Goal: Task Accomplishment & Management: Manage account settings

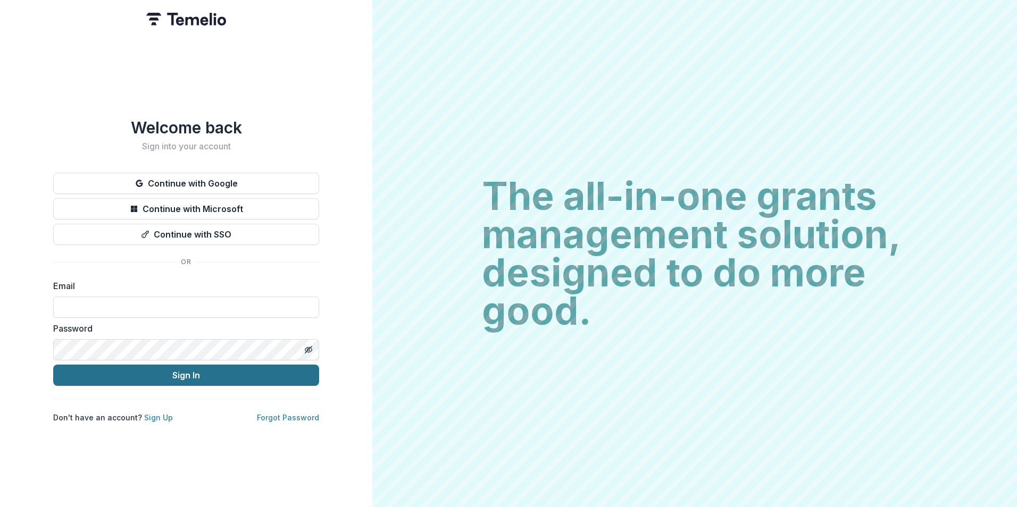
type input "**********"
click at [134, 370] on button "Sign In" at bounding box center [186, 375] width 266 height 21
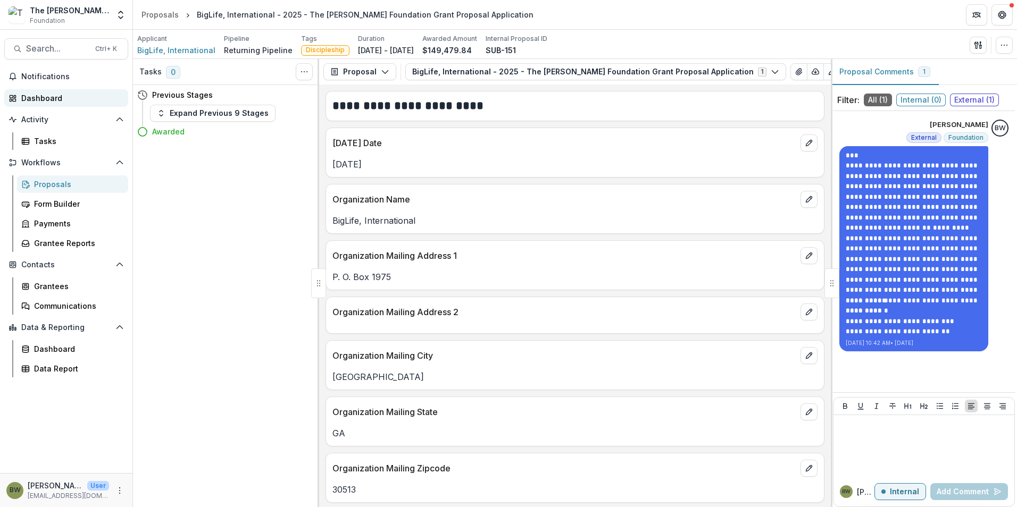
click at [44, 100] on div "Dashboard" at bounding box center [70, 98] width 98 height 11
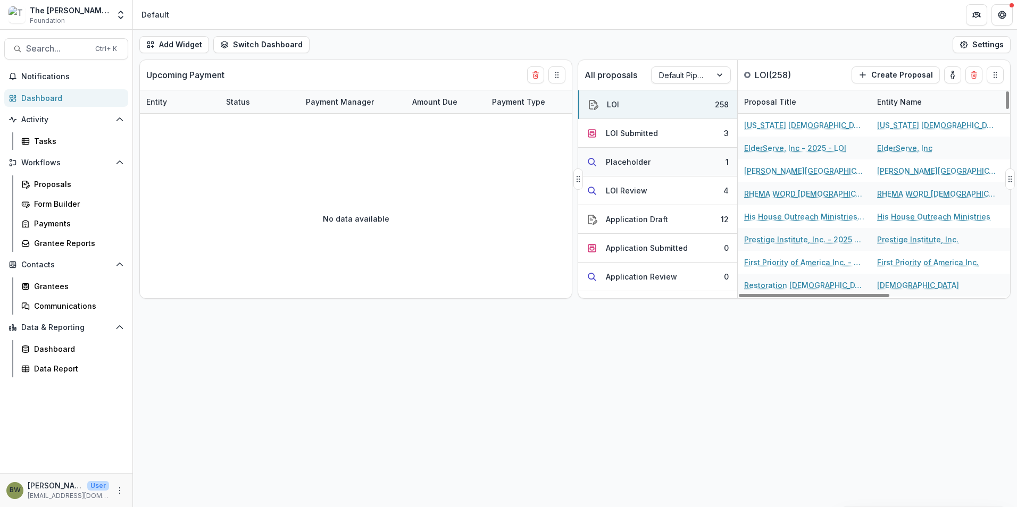
click at [647, 160] on div "Placeholder" at bounding box center [628, 161] width 45 height 11
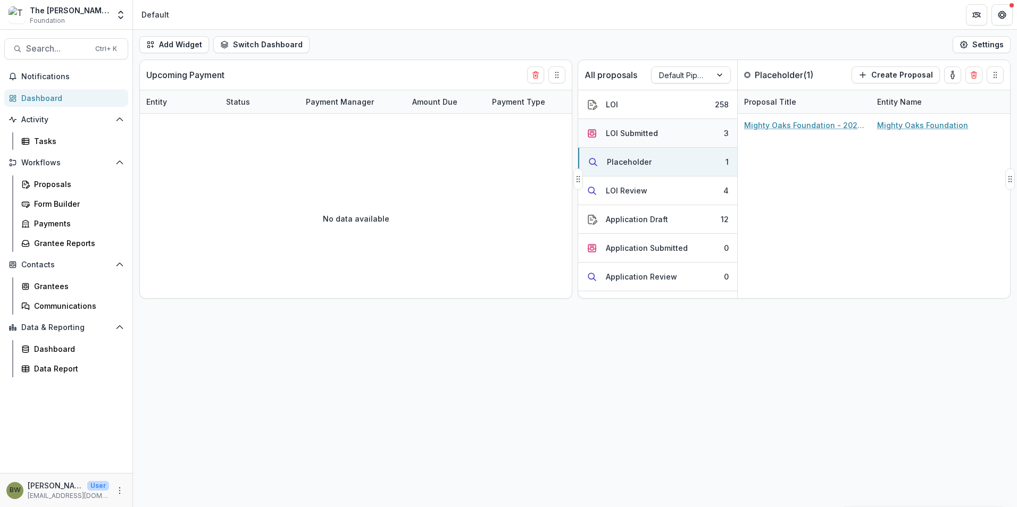
click at [638, 135] on div "LOI Submitted" at bounding box center [632, 133] width 52 height 11
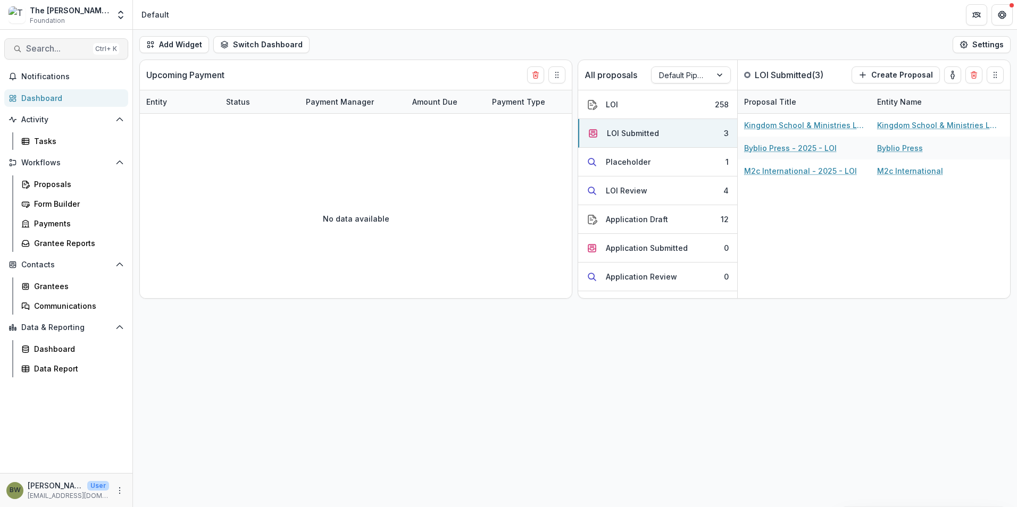
click at [51, 47] on span "Search..." at bounding box center [57, 49] width 63 height 10
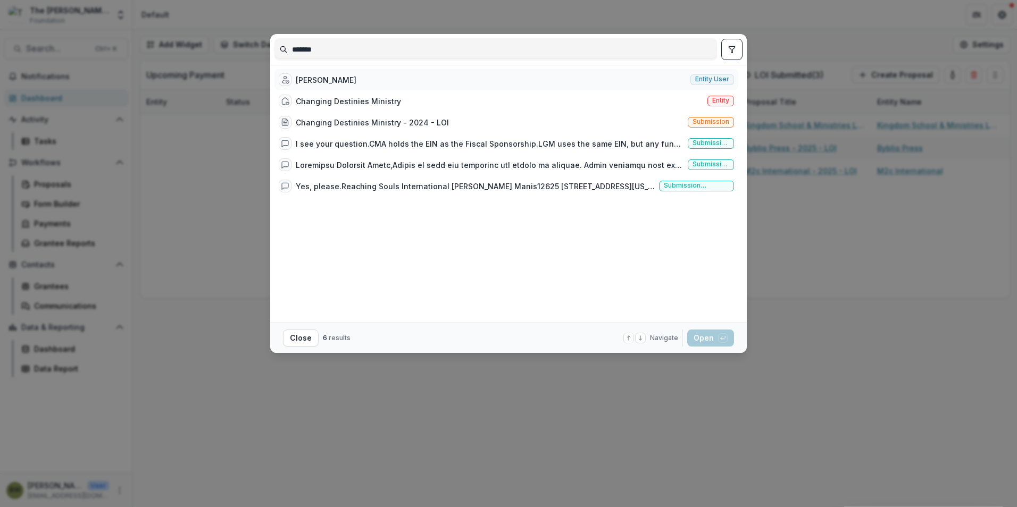
type input "******"
click at [337, 81] on div "[PERSON_NAME]" at bounding box center [326, 79] width 61 height 11
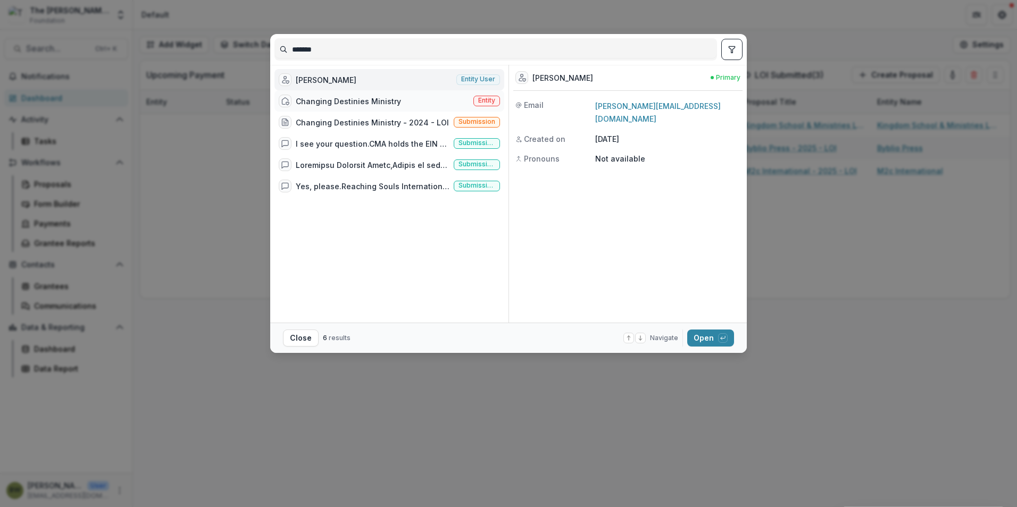
click at [499, 103] on span "Entity" at bounding box center [486, 101] width 27 height 11
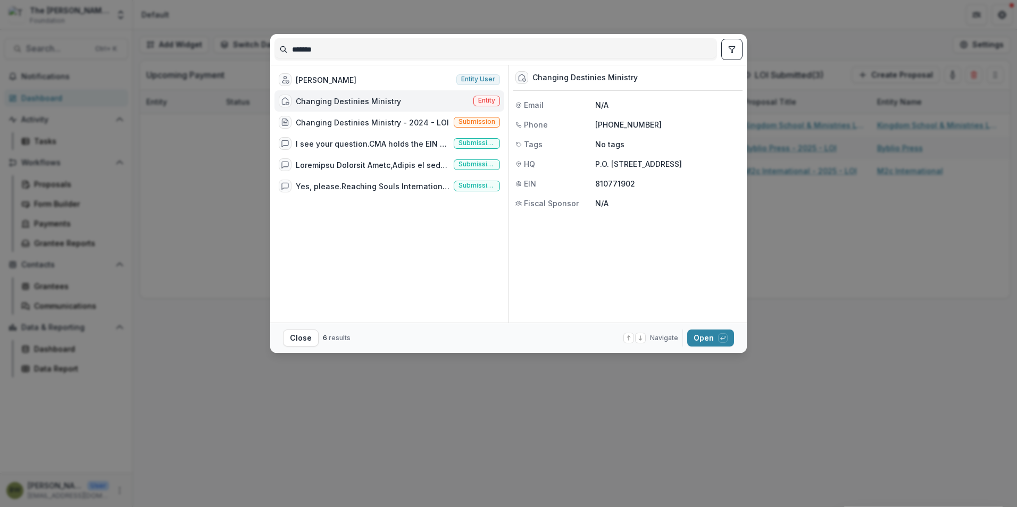
click at [482, 99] on span "Entity" at bounding box center [486, 100] width 17 height 7
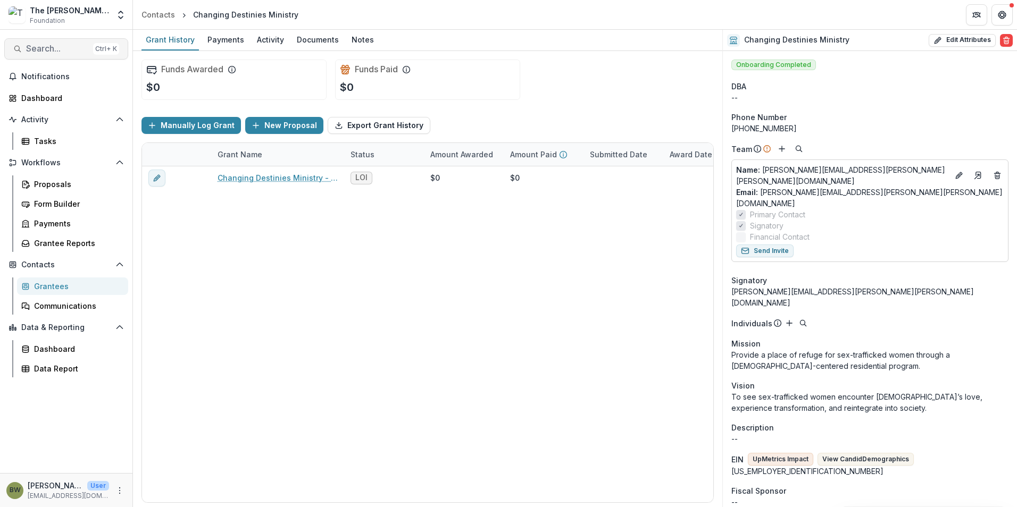
click at [35, 49] on span "Search..." at bounding box center [57, 49] width 63 height 10
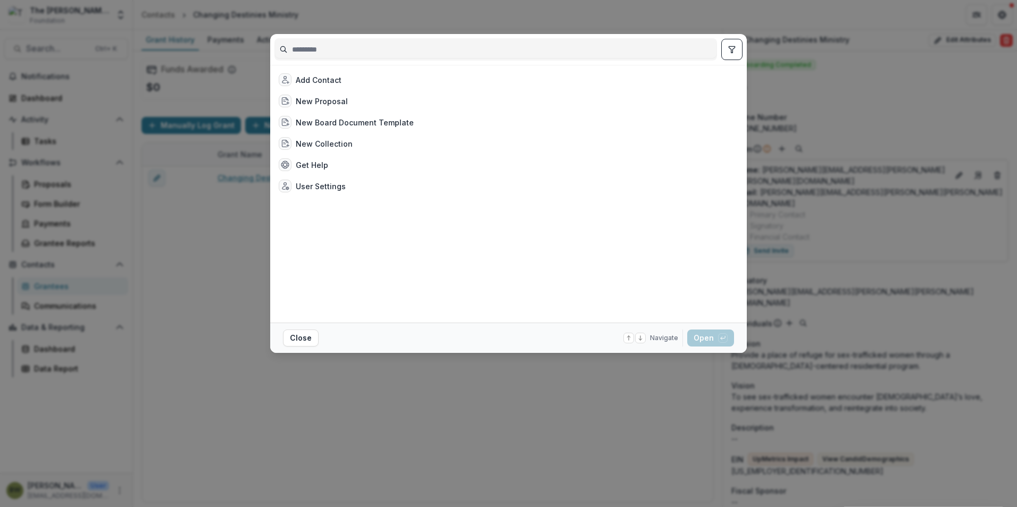
click at [321, 54] on input at bounding box center [496, 49] width 442 height 17
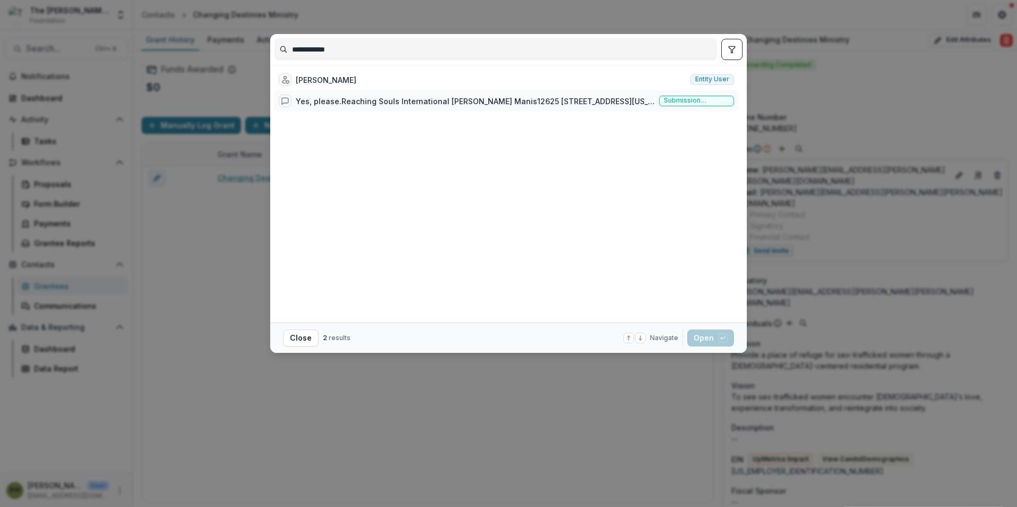
type input "**********"
click at [418, 99] on div "Yes, please.Reaching Souls International [PERSON_NAME] Manis12625 [STREET_ADDRE…" at bounding box center [475, 101] width 359 height 11
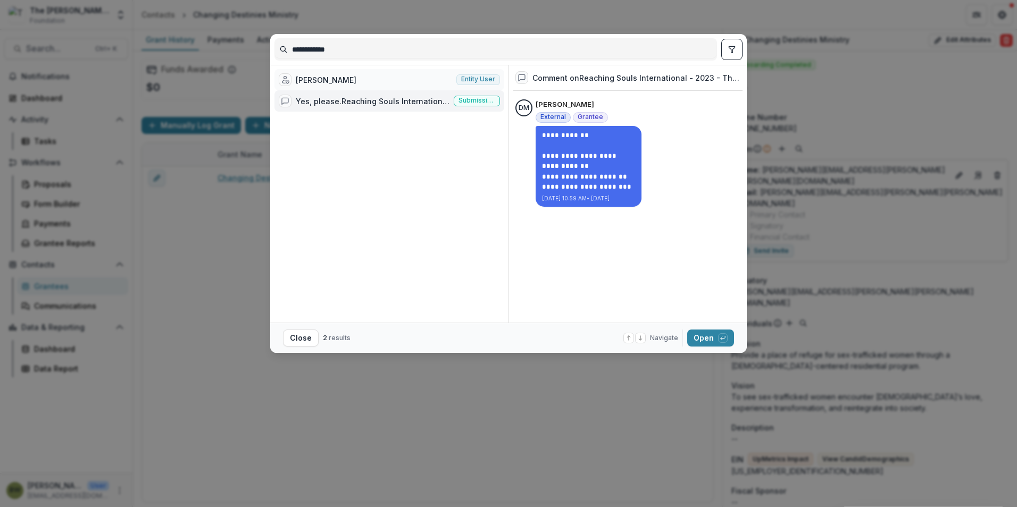
click at [343, 82] on div "[PERSON_NAME] Entity user" at bounding box center [389, 79] width 230 height 21
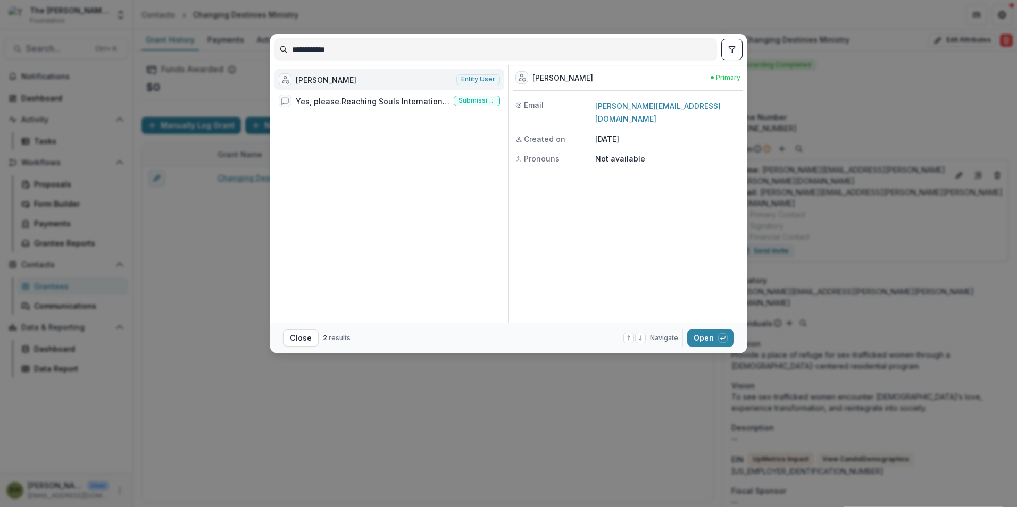
click at [332, 81] on div "[PERSON_NAME]" at bounding box center [326, 79] width 61 height 11
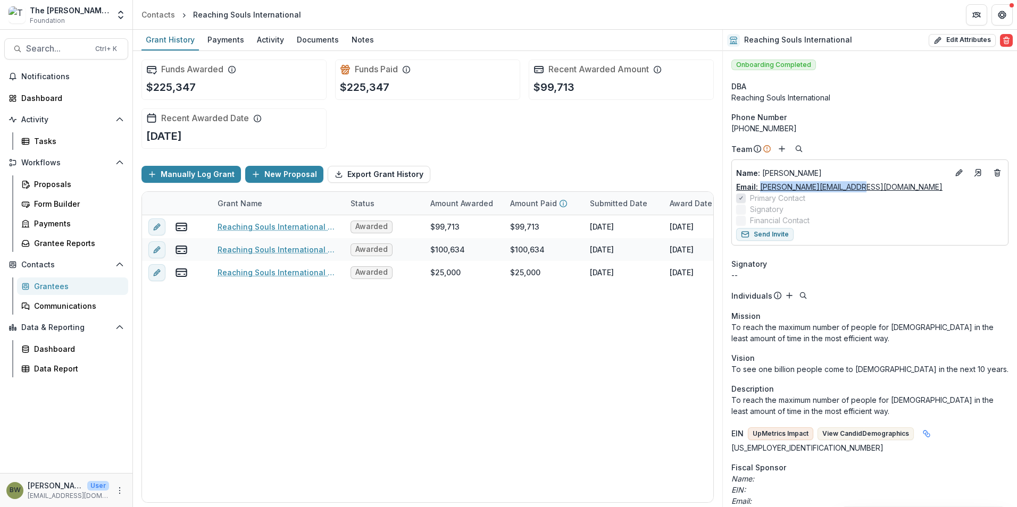
drag, startPoint x: 850, startPoint y: 186, endPoint x: 762, endPoint y: 189, distance: 88.4
click at [762, 189] on div "Email: [PERSON_NAME][EMAIL_ADDRESS][DOMAIN_NAME]" at bounding box center [870, 186] width 268 height 11
drag, startPoint x: 762, startPoint y: 189, endPoint x: 780, endPoint y: 188, distance: 18.6
copy link "[PERSON_NAME][EMAIL_ADDRESS][DOMAIN_NAME]"
click at [72, 46] on span "Search..." at bounding box center [57, 49] width 63 height 10
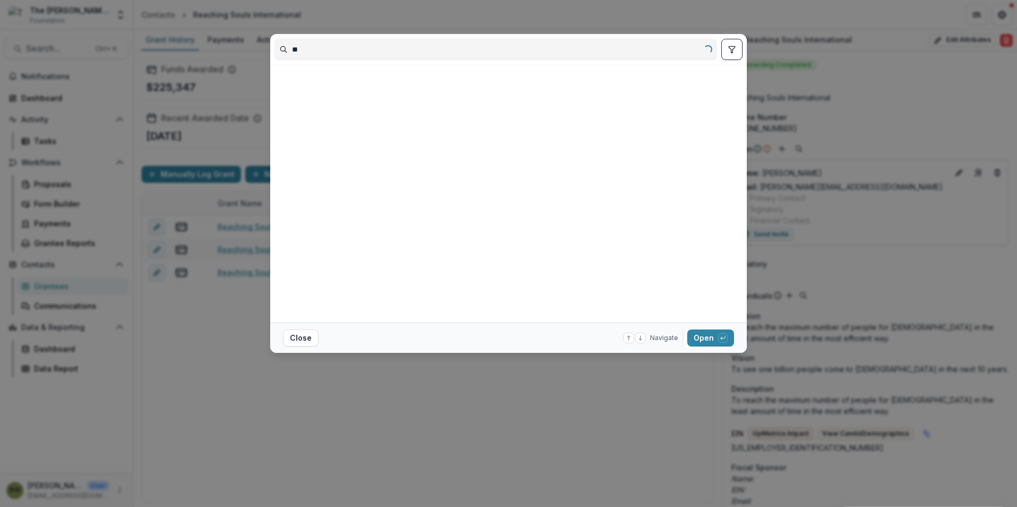
type input "*"
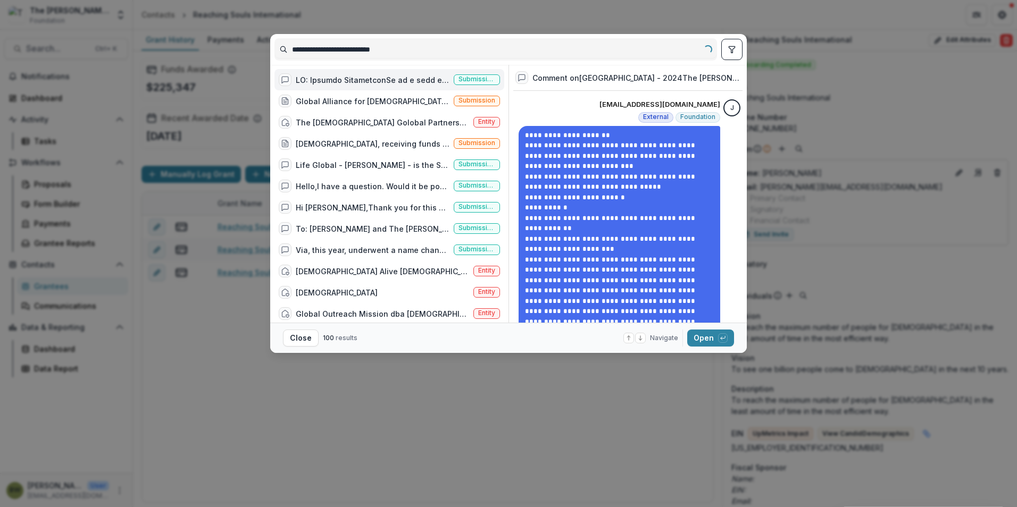
type input "**********"
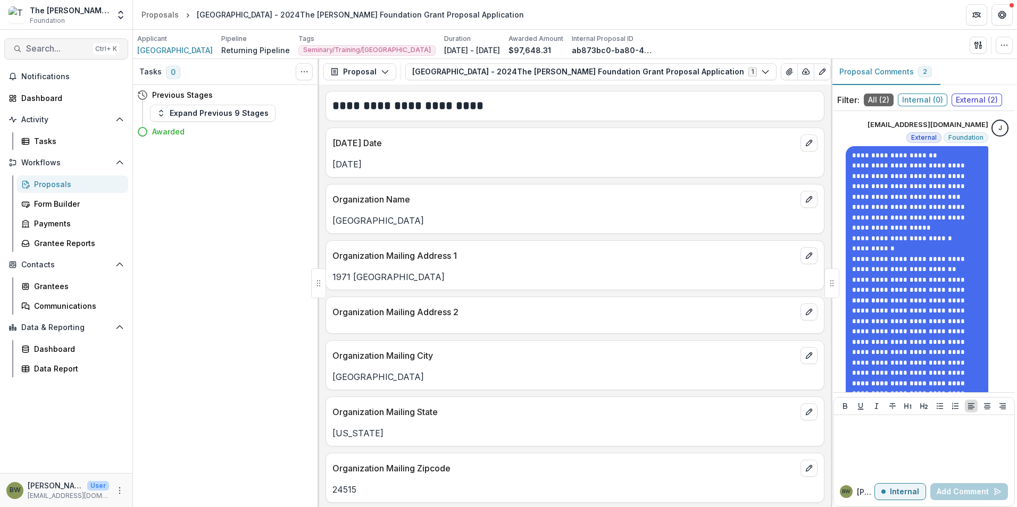
click at [82, 50] on span "Search..." at bounding box center [57, 49] width 63 height 10
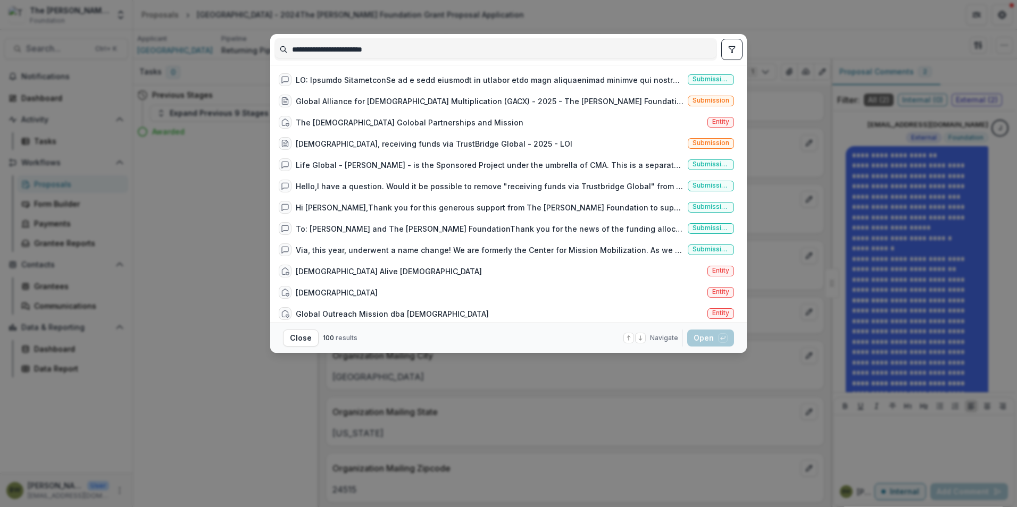
type input "**********"
click at [798, 32] on div "**********" at bounding box center [508, 253] width 1017 height 507
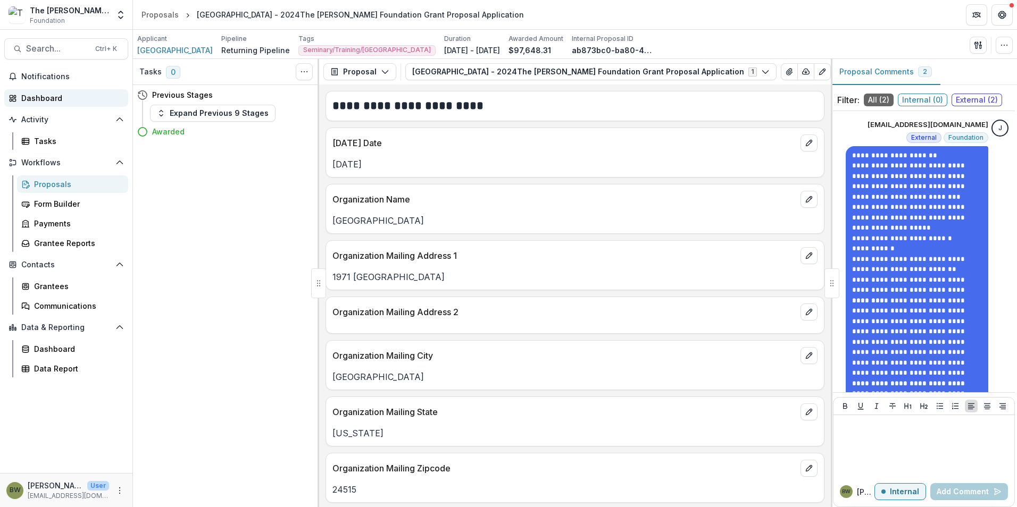
click at [51, 97] on div "Dashboard" at bounding box center [70, 98] width 98 height 11
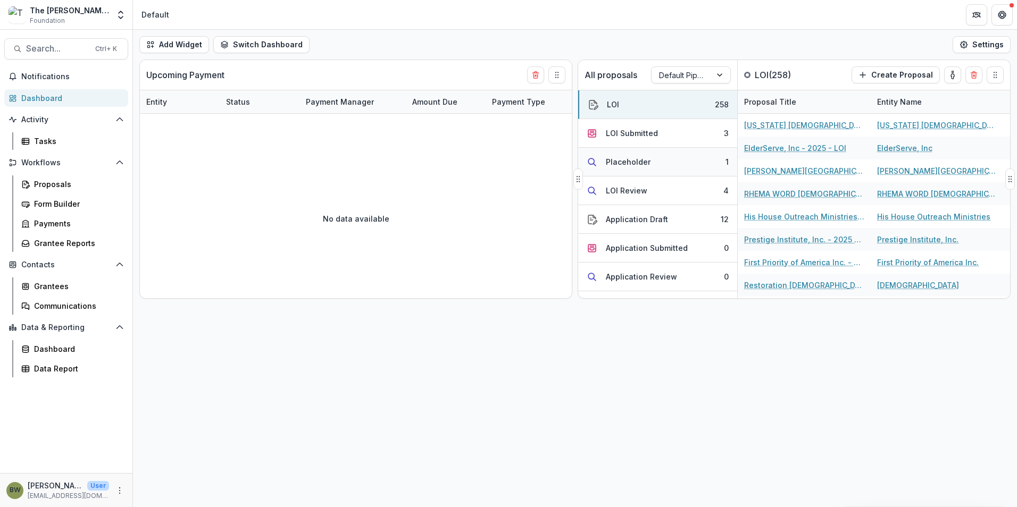
click at [620, 166] on div "Placeholder" at bounding box center [628, 161] width 45 height 11
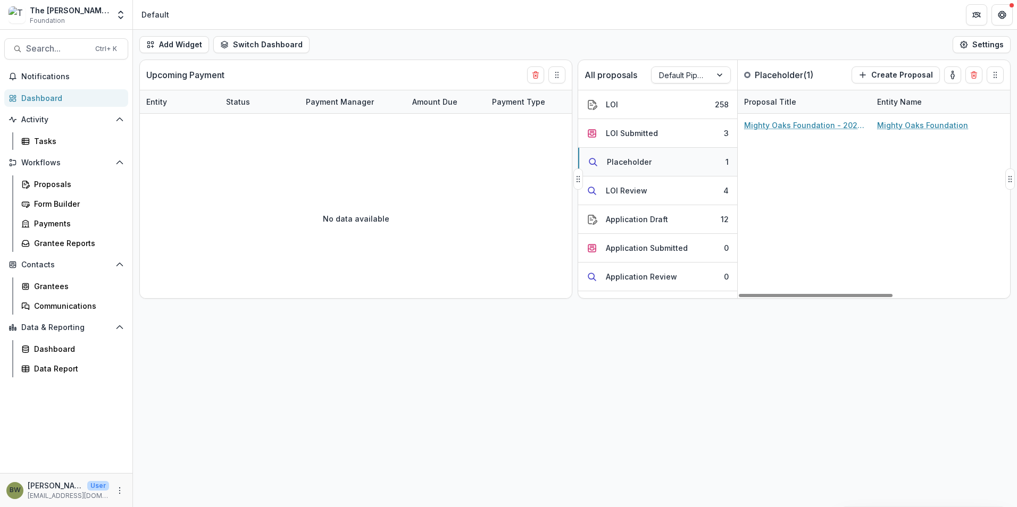
click at [623, 159] on div "Placeholder" at bounding box center [629, 161] width 45 height 11
click at [672, 159] on button "Placeholder 1" at bounding box center [657, 162] width 159 height 29
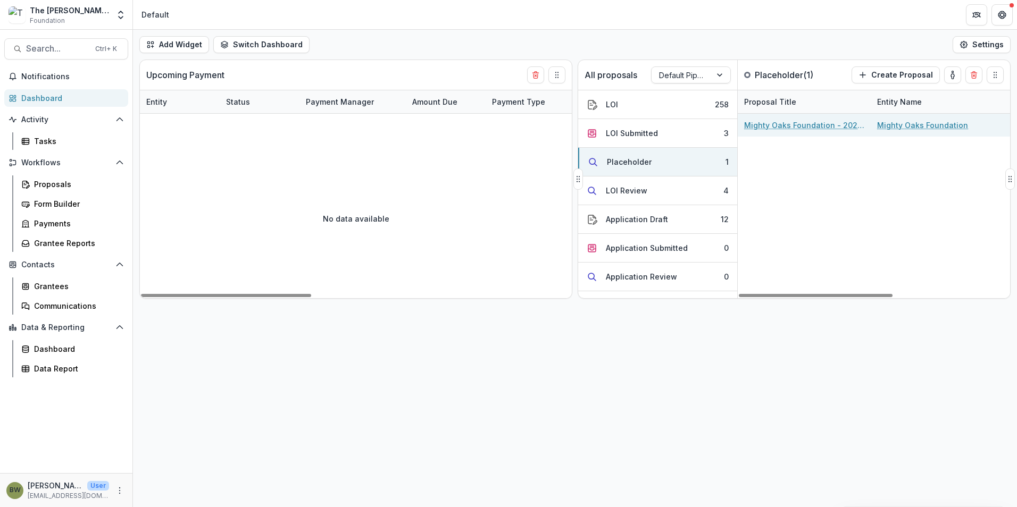
click at [781, 124] on link "Mighty Oaks Foundation - 2025 - LOI" at bounding box center [804, 125] width 120 height 11
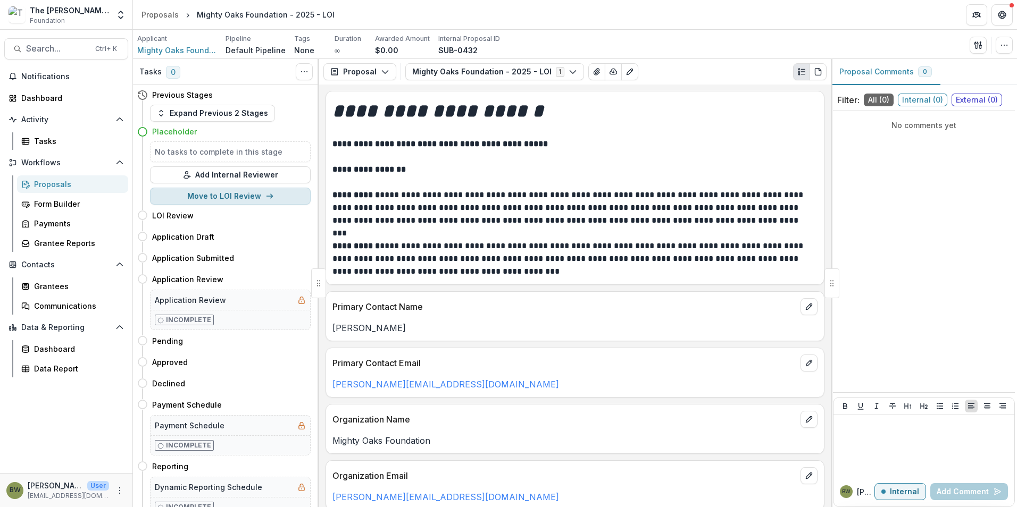
click at [199, 195] on button "Move to LOI Review" at bounding box center [230, 196] width 161 height 17
select select "**********"
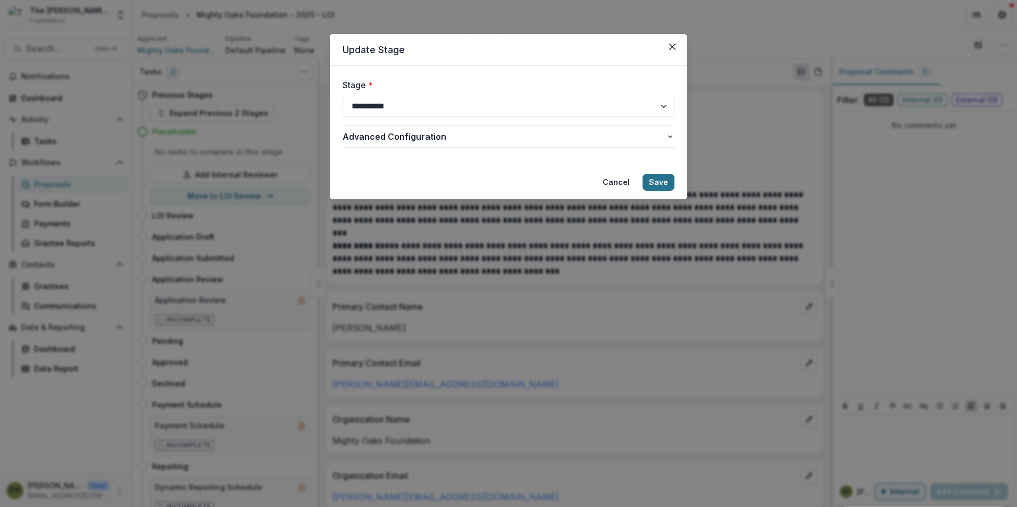
click at [657, 182] on button "Save" at bounding box center [659, 182] width 32 height 17
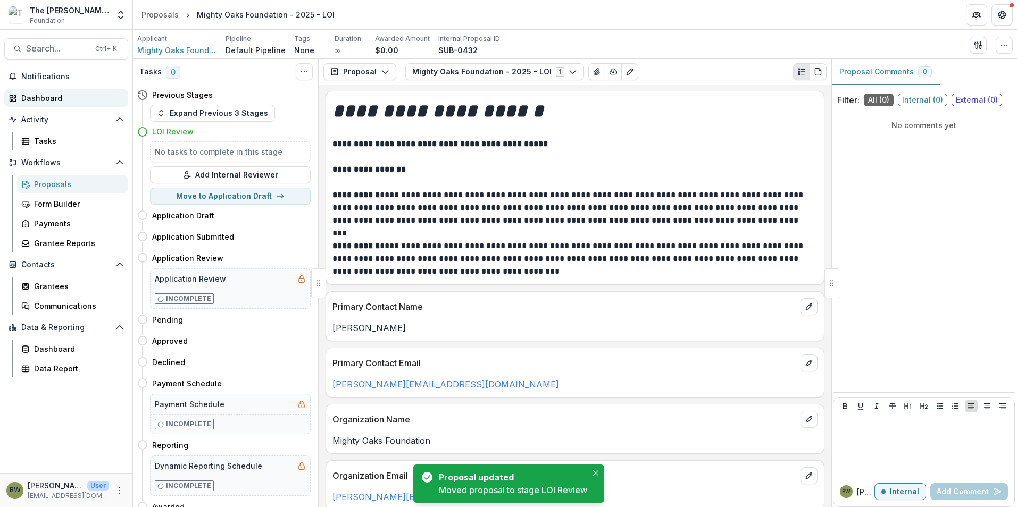
click at [44, 102] on div "Dashboard" at bounding box center [70, 98] width 98 height 11
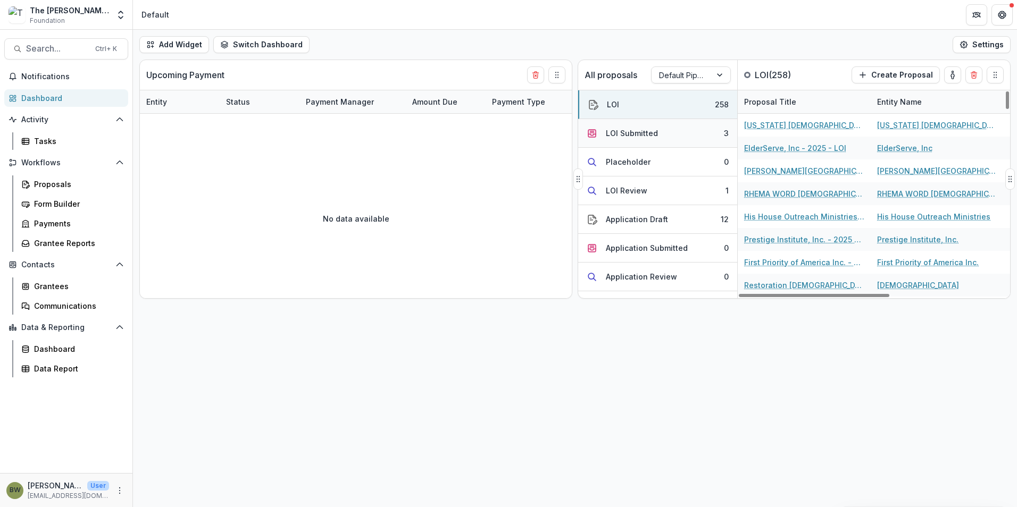
click at [644, 130] on div "LOI Submitted" at bounding box center [632, 133] width 52 height 11
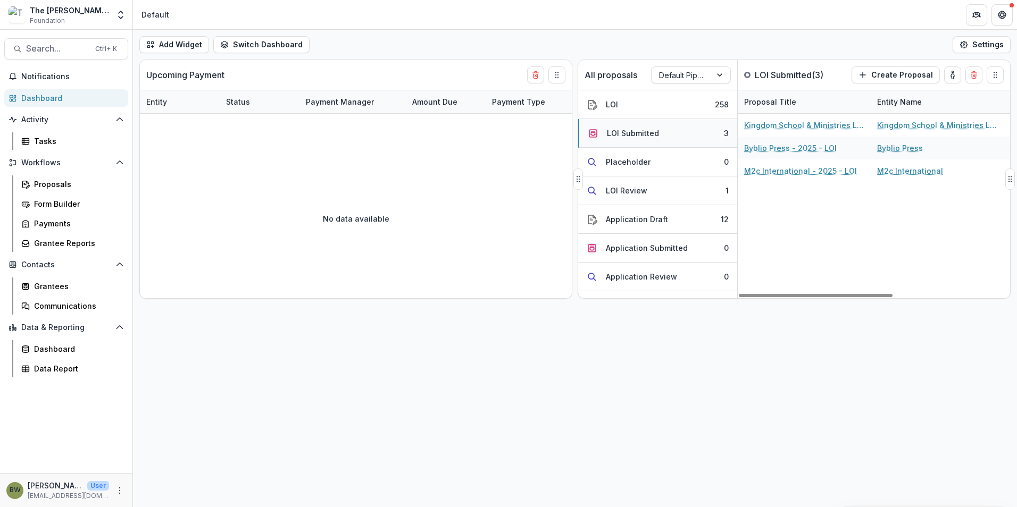
click at [644, 130] on div "LOI Submitted" at bounding box center [633, 133] width 52 height 11
click at [647, 130] on div "LOI Submitted" at bounding box center [633, 133] width 52 height 11
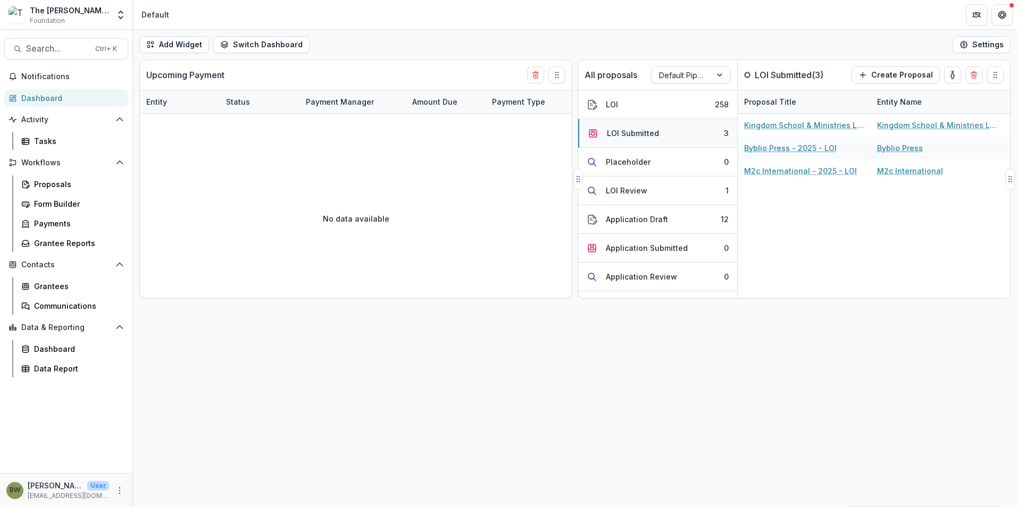
click at [724, 131] on div "3" at bounding box center [726, 133] width 5 height 11
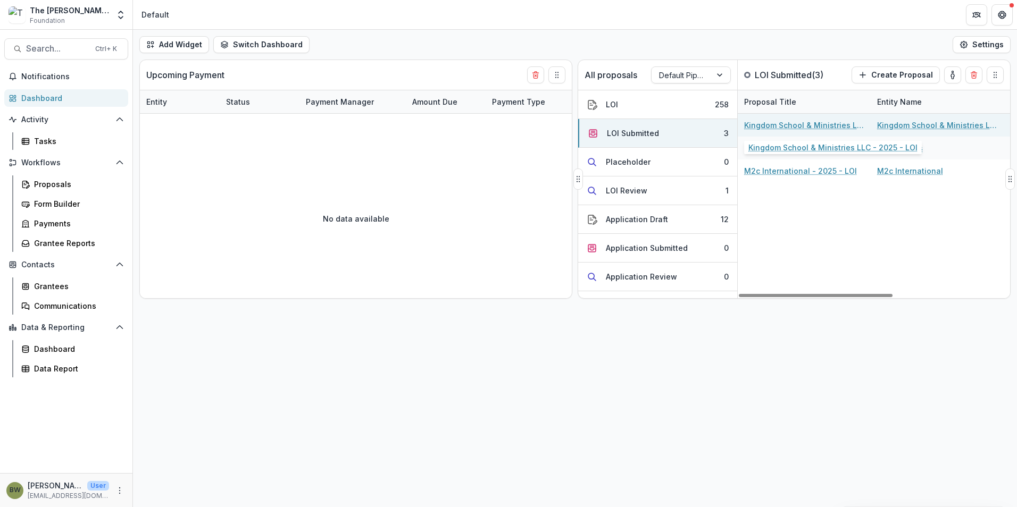
click at [768, 127] on link "Kingdom School & Ministries LLC - 2025 - LOI" at bounding box center [804, 125] width 120 height 11
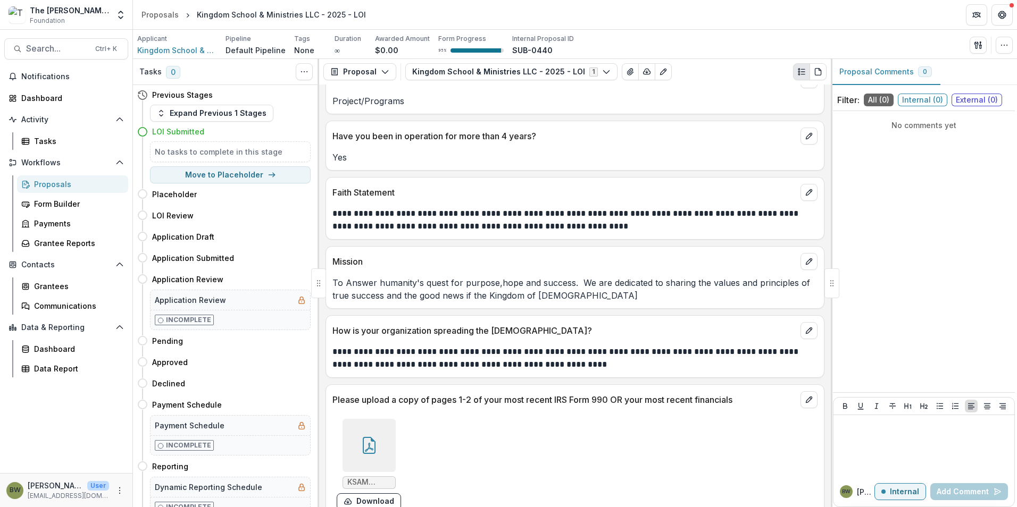
scroll to position [1170, 0]
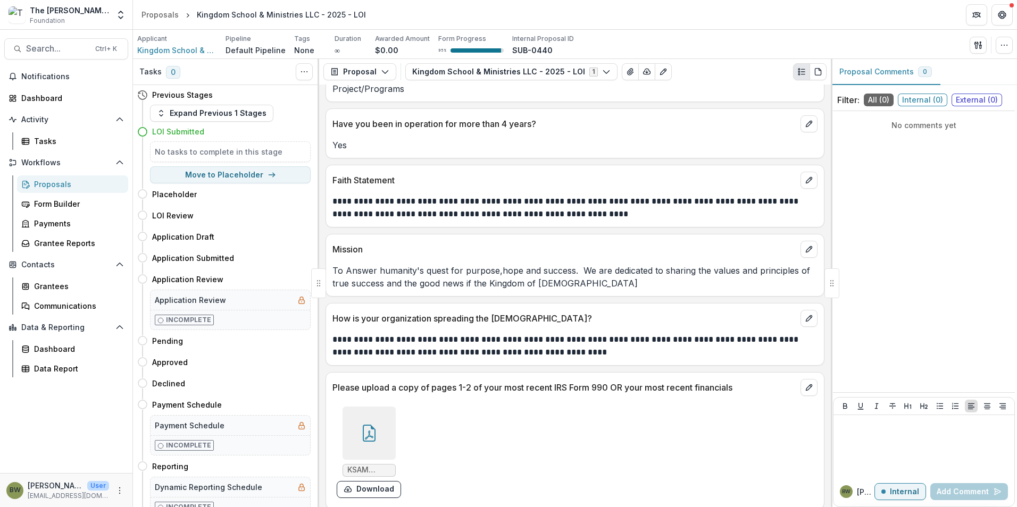
click at [370, 434] on icon at bounding box center [369, 433] width 13 height 17
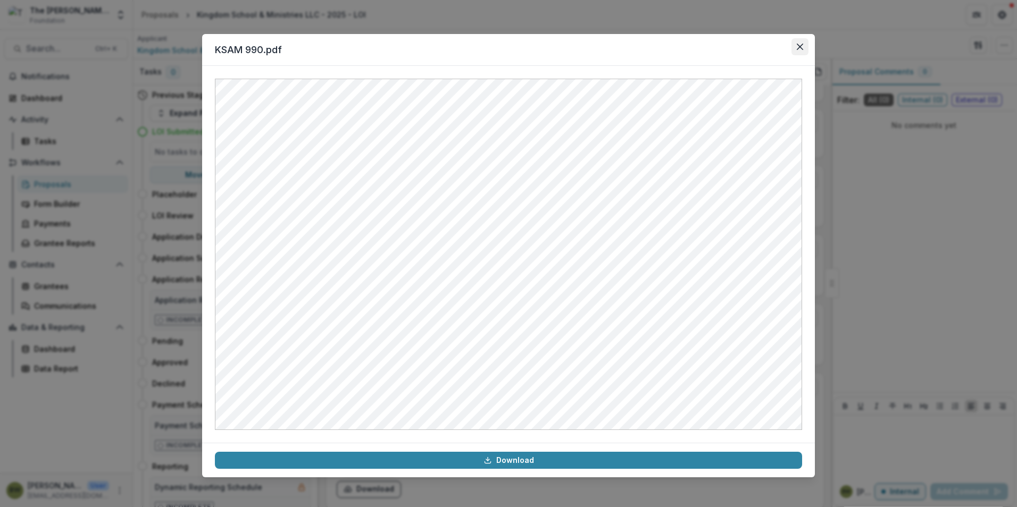
click at [805, 43] on button "Close" at bounding box center [800, 46] width 17 height 17
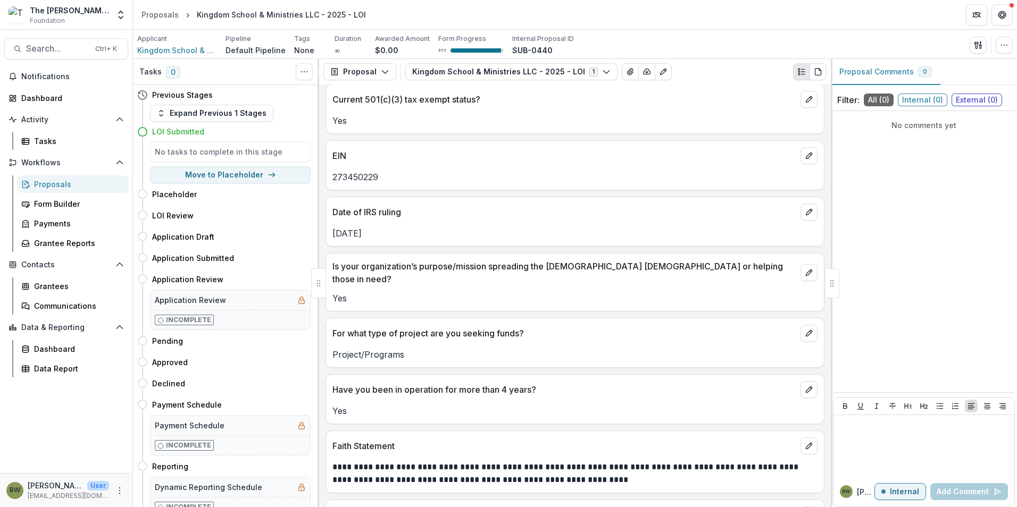
scroll to position [745, 0]
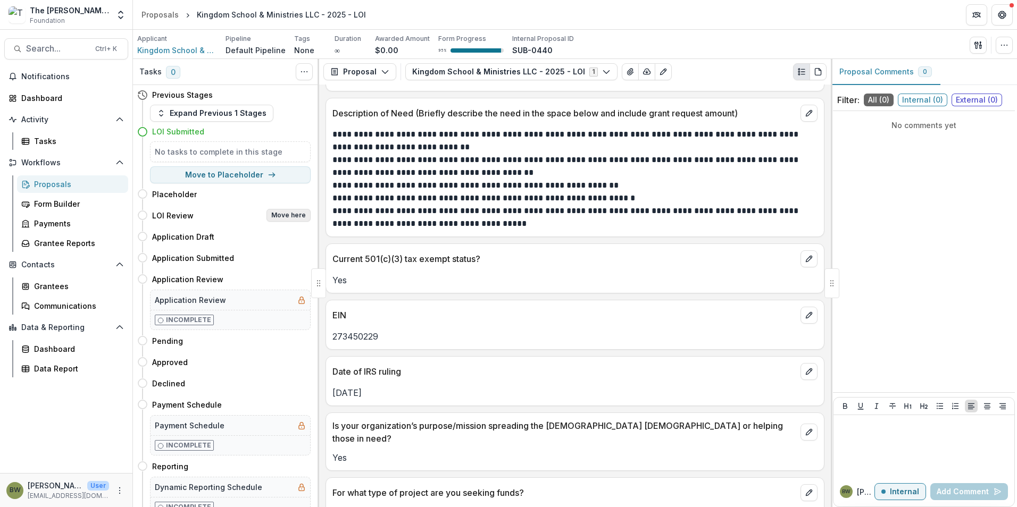
click at [271, 215] on button "Move here" at bounding box center [289, 215] width 44 height 13
select select "**********"
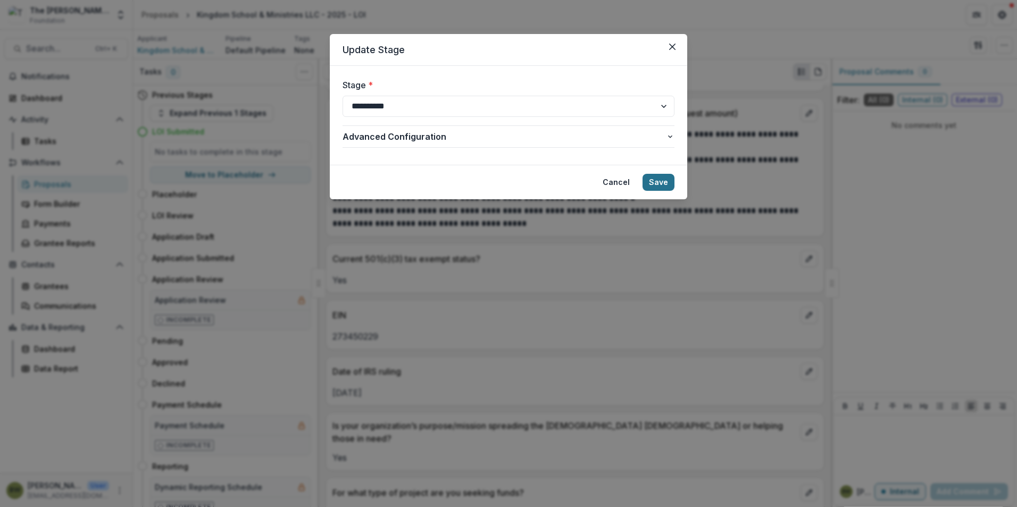
click at [664, 182] on button "Save" at bounding box center [659, 182] width 32 height 17
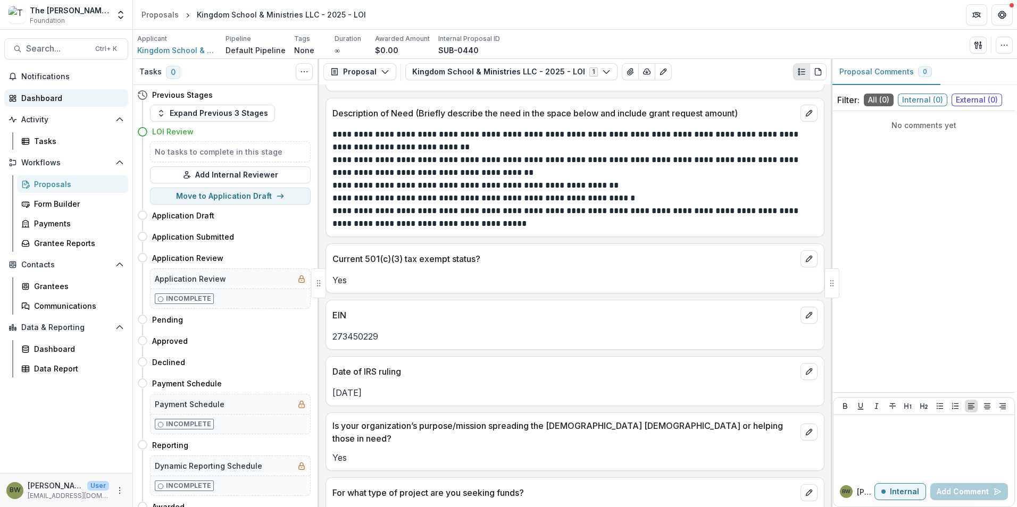
click at [28, 102] on div "Dashboard" at bounding box center [70, 98] width 98 height 11
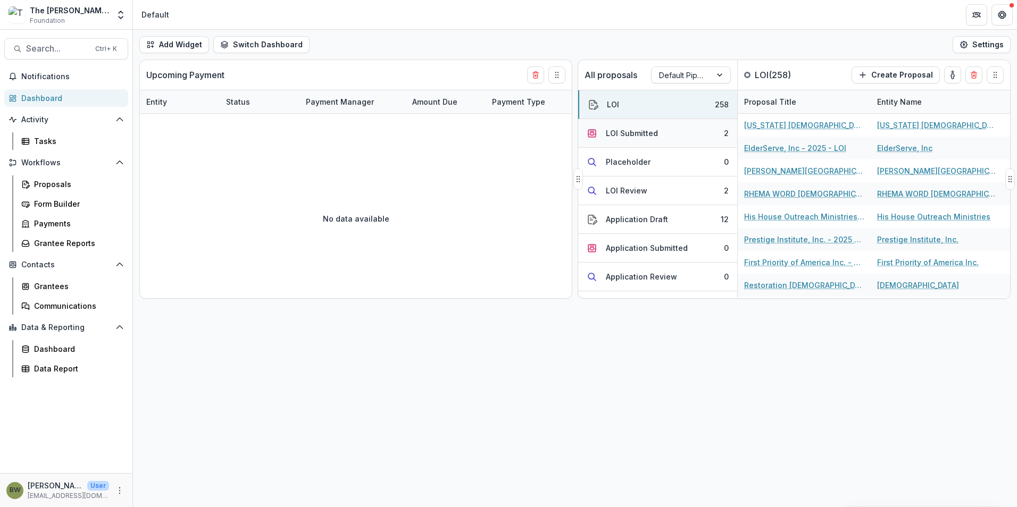
click at [645, 135] on div "LOI Submitted" at bounding box center [632, 133] width 52 height 11
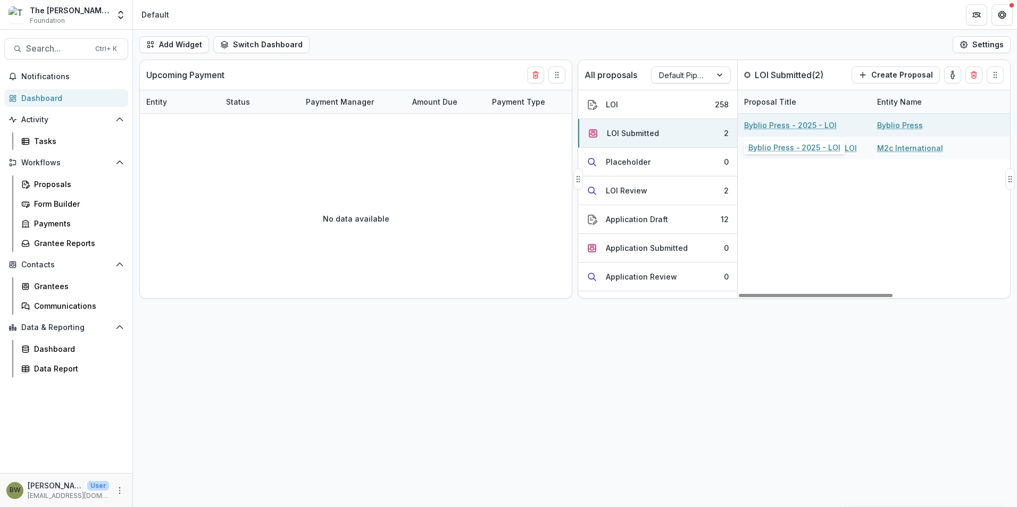
click at [776, 127] on link "Byblio Press - 2025 - LOI" at bounding box center [790, 125] width 93 height 11
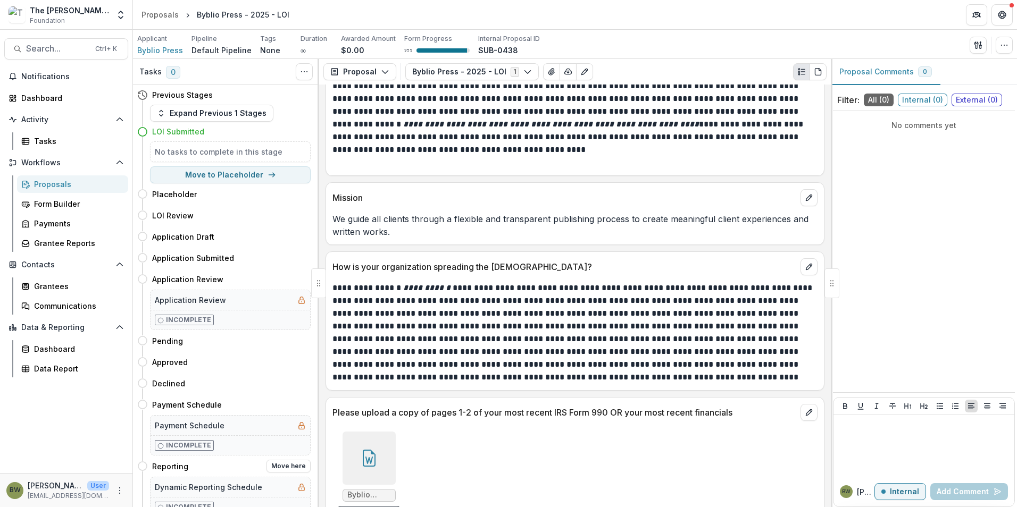
scroll to position [1489, 0]
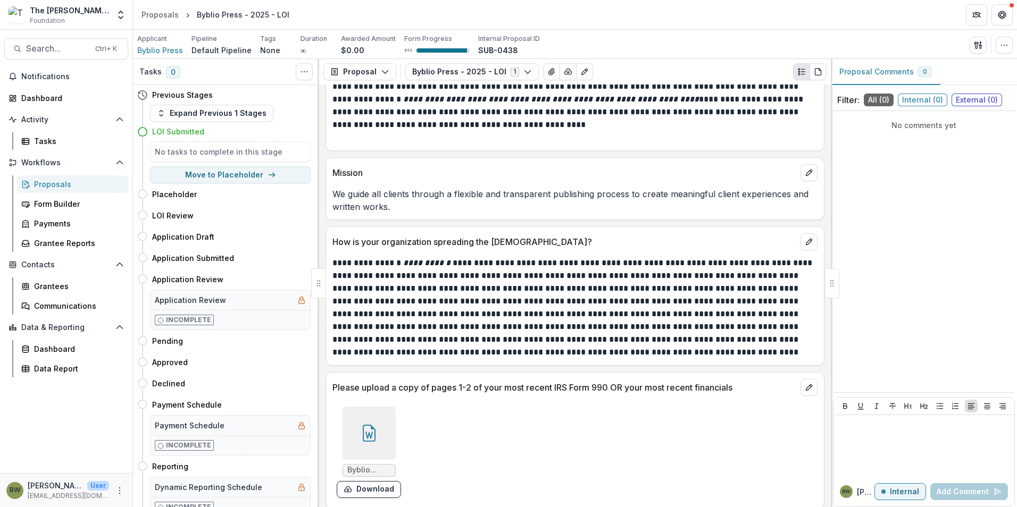
click at [368, 430] on icon at bounding box center [369, 433] width 17 height 17
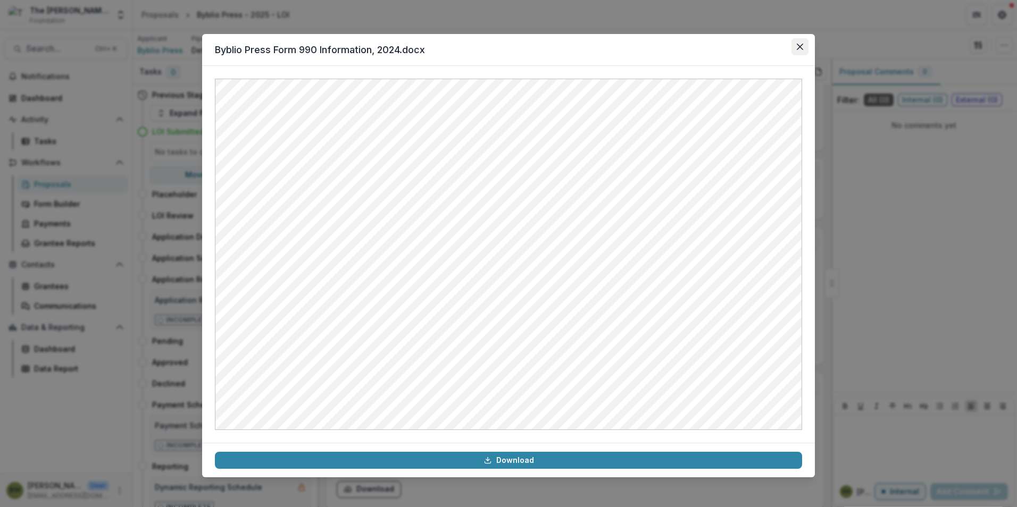
click at [801, 49] on icon "Close" at bounding box center [800, 47] width 6 height 6
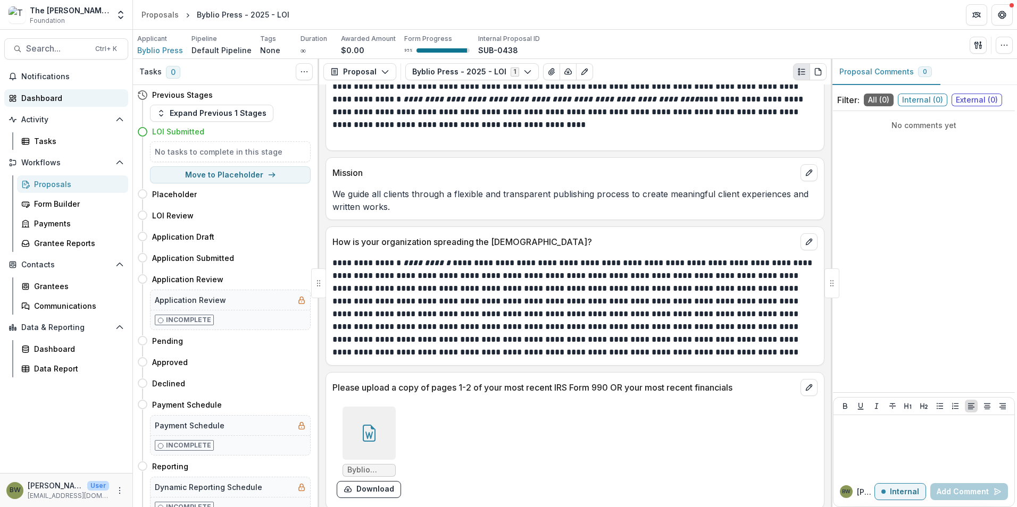
click at [61, 97] on div "Dashboard" at bounding box center [70, 98] width 98 height 11
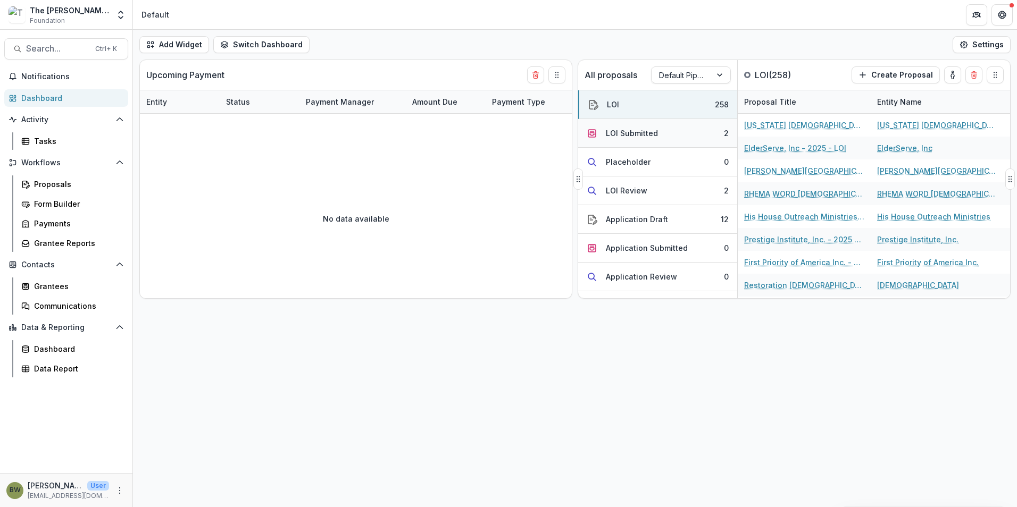
click at [632, 134] on div "LOI Submitted" at bounding box center [632, 133] width 52 height 11
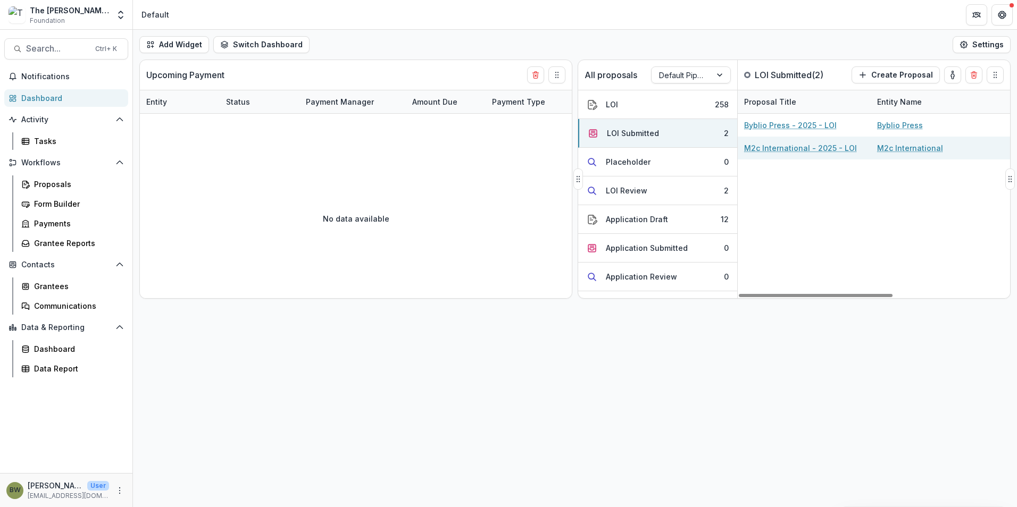
click at [778, 147] on link "M2c International - 2025 - LOI" at bounding box center [800, 148] width 113 height 11
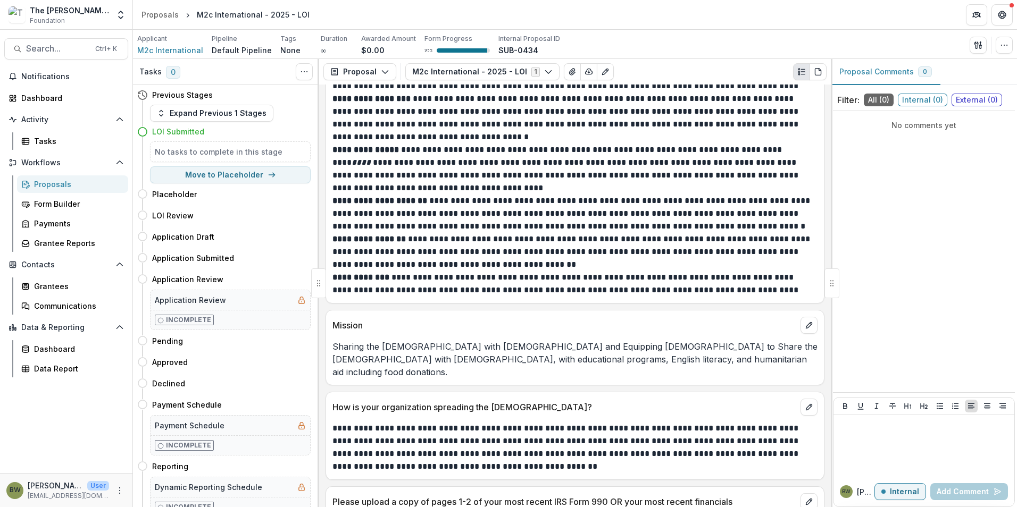
scroll to position [2026, 0]
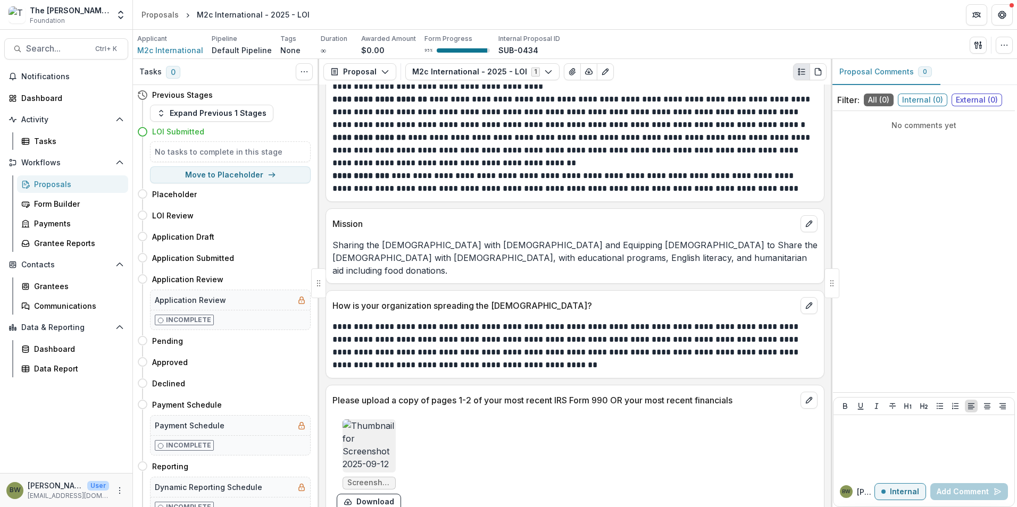
click at [354, 431] on img at bounding box center [369, 446] width 53 height 53
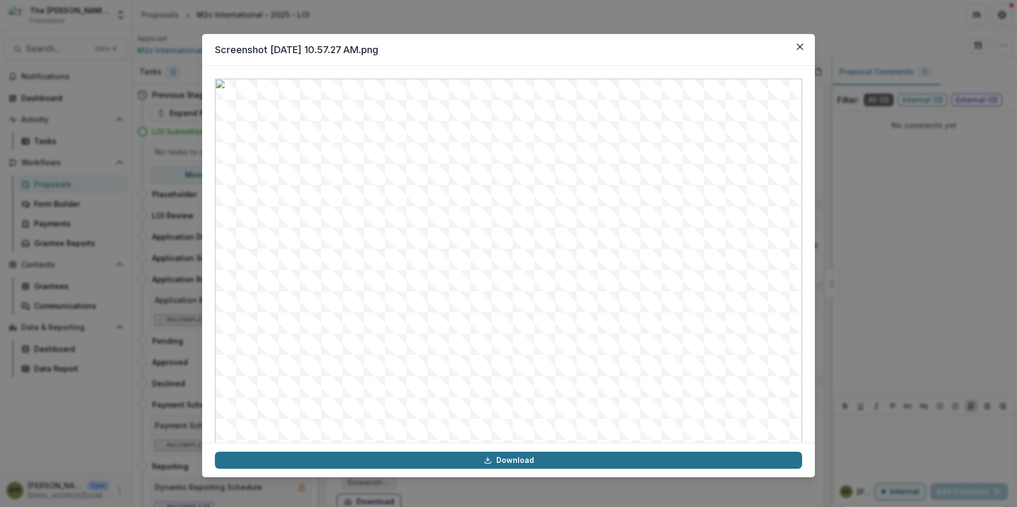
click at [504, 460] on link "Download" at bounding box center [508, 460] width 587 height 17
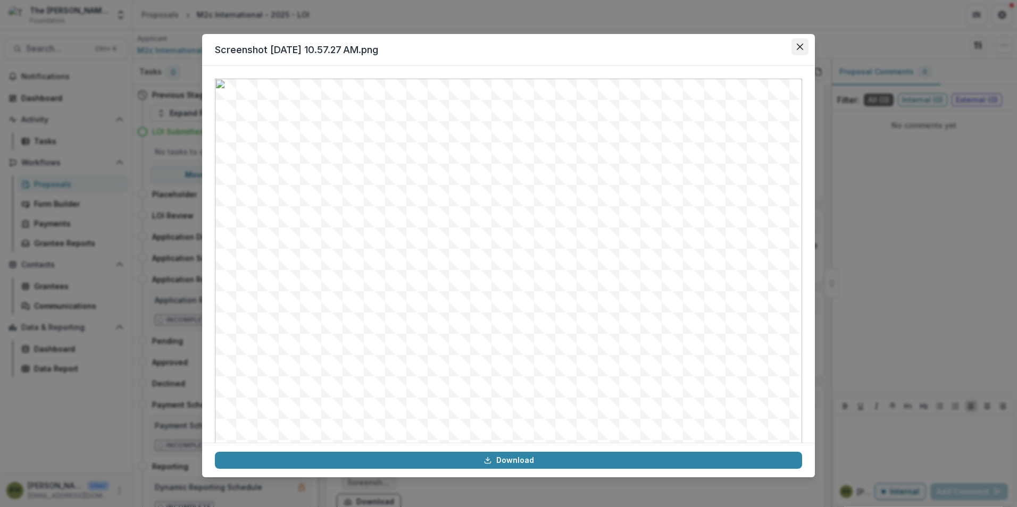
click at [802, 46] on icon "Close" at bounding box center [800, 47] width 6 height 6
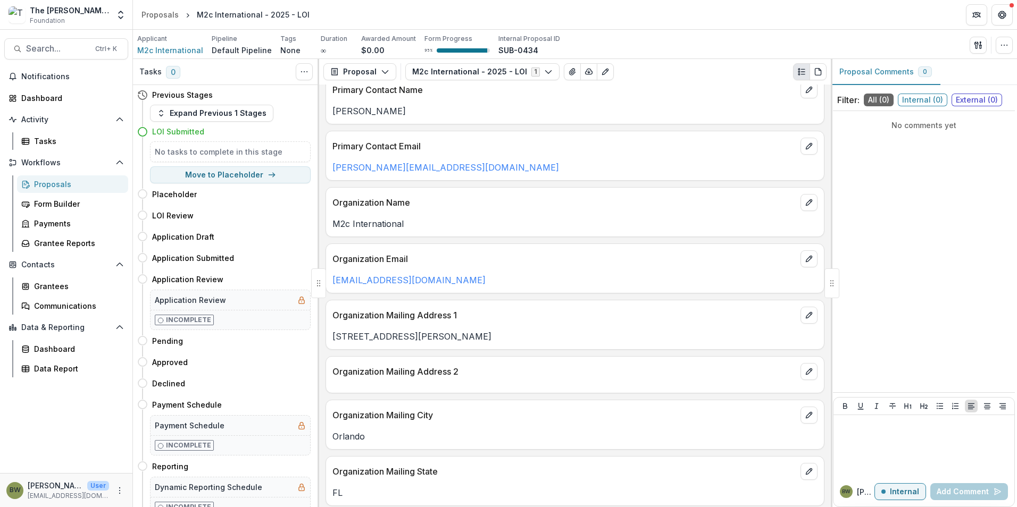
scroll to position [0, 0]
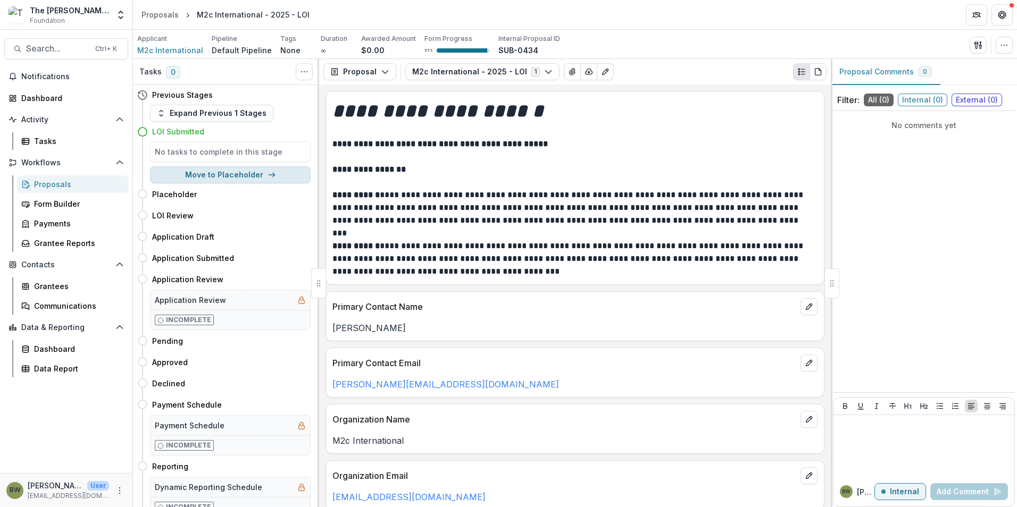
click at [191, 173] on button "Move to Placeholder" at bounding box center [230, 174] width 161 height 17
select select "**********"
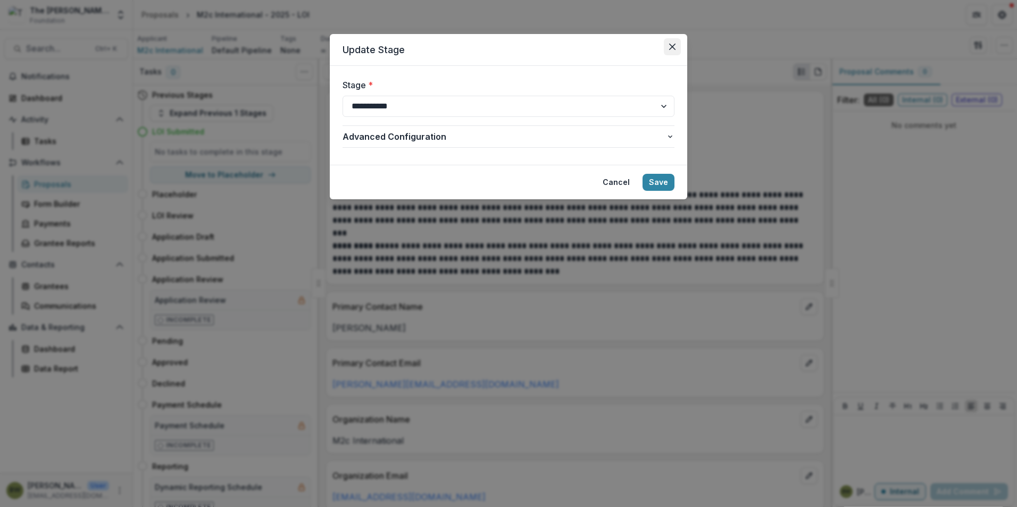
click at [677, 47] on button "Close" at bounding box center [672, 46] width 17 height 17
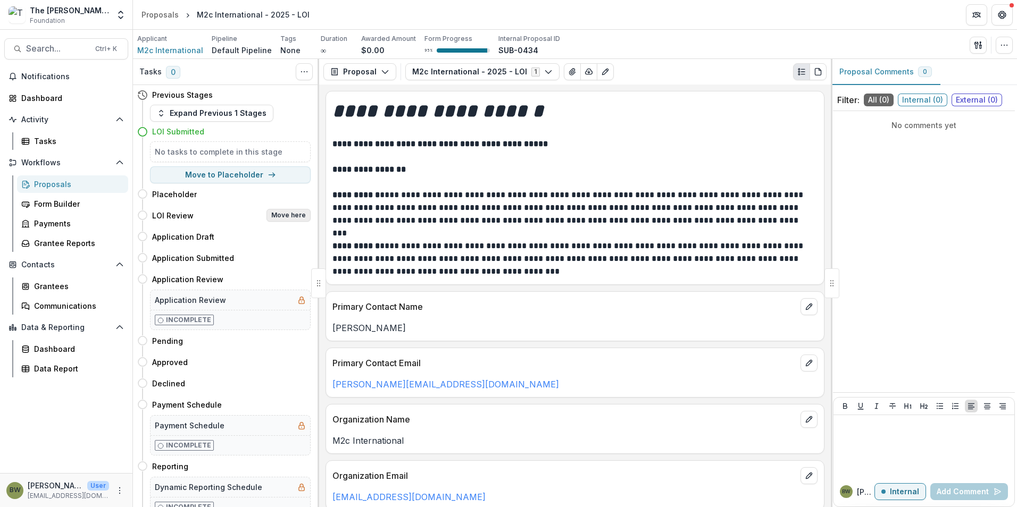
click at [295, 218] on button "Move here" at bounding box center [289, 215] width 44 height 13
select select "**********"
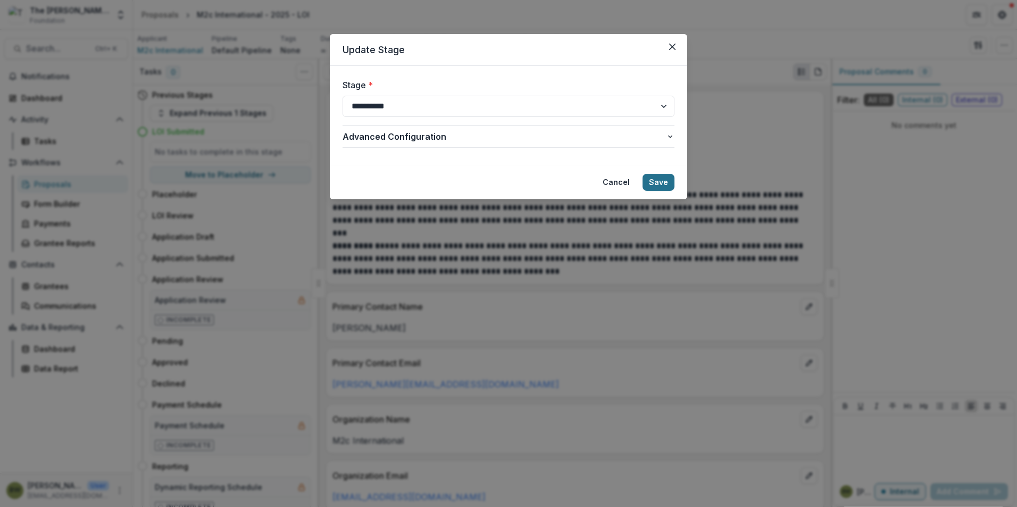
click at [665, 179] on button "Save" at bounding box center [659, 182] width 32 height 17
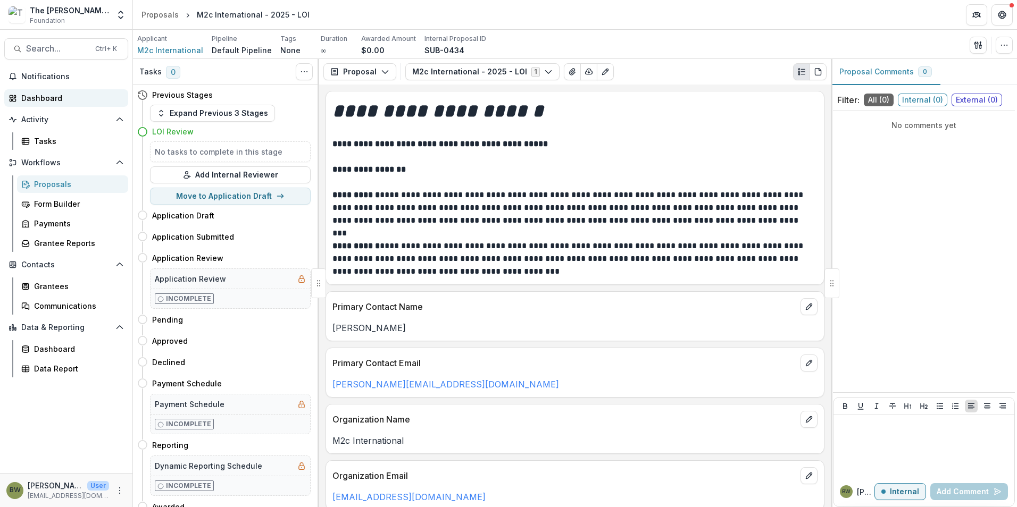
click at [64, 99] on div "Dashboard" at bounding box center [70, 98] width 98 height 11
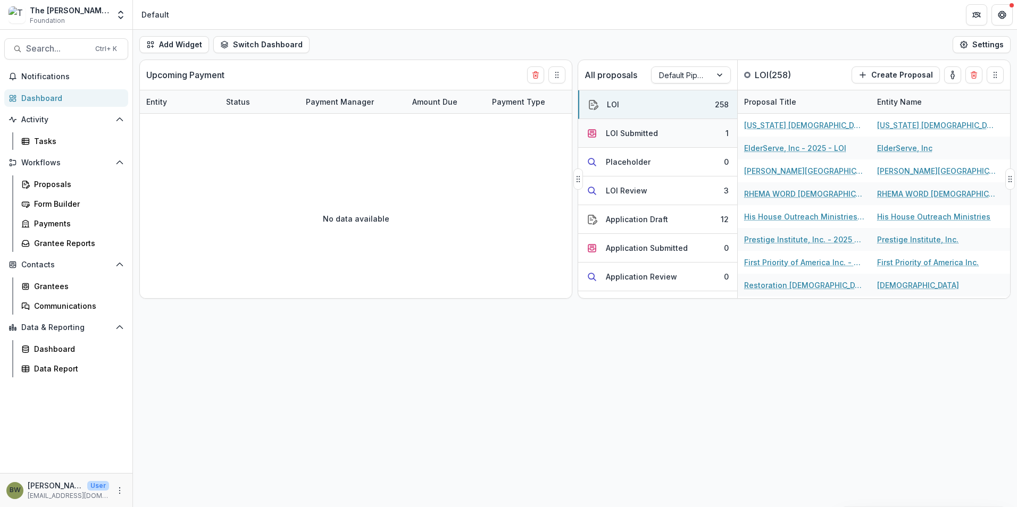
click at [639, 129] on div "LOI Submitted" at bounding box center [632, 133] width 52 height 11
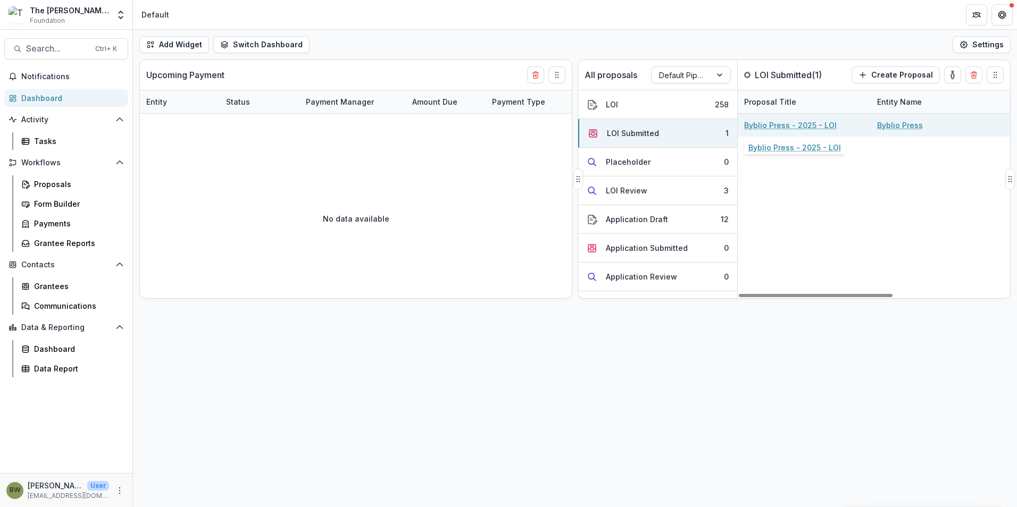
click at [782, 128] on link "Byblio Press - 2025 - LOI" at bounding box center [790, 125] width 93 height 11
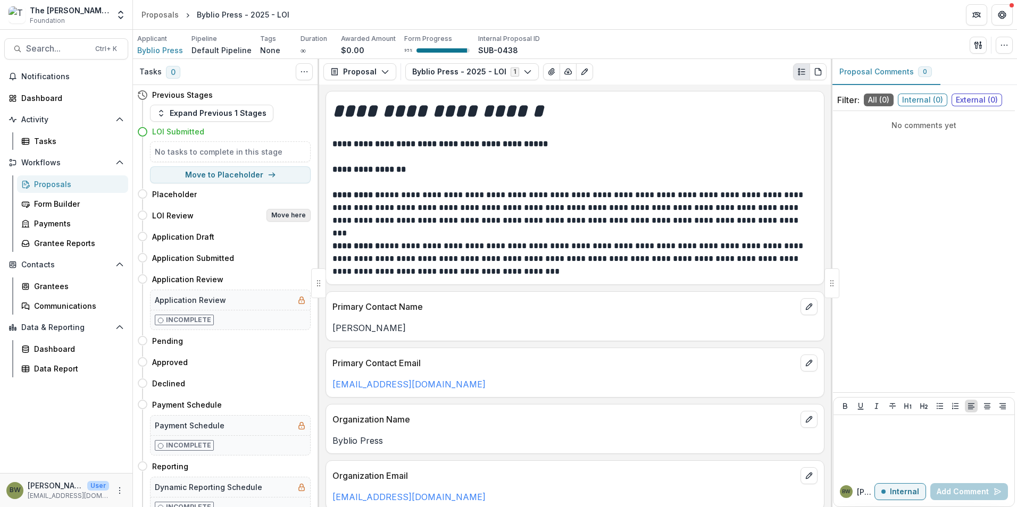
click at [295, 215] on button "Move here" at bounding box center [289, 215] width 44 height 13
select select "**********"
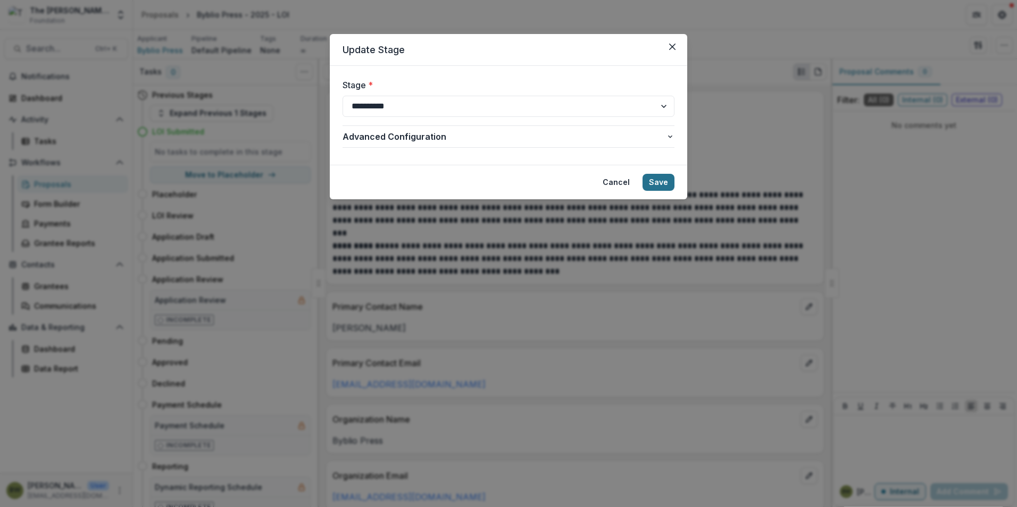
click at [668, 179] on button "Save" at bounding box center [659, 182] width 32 height 17
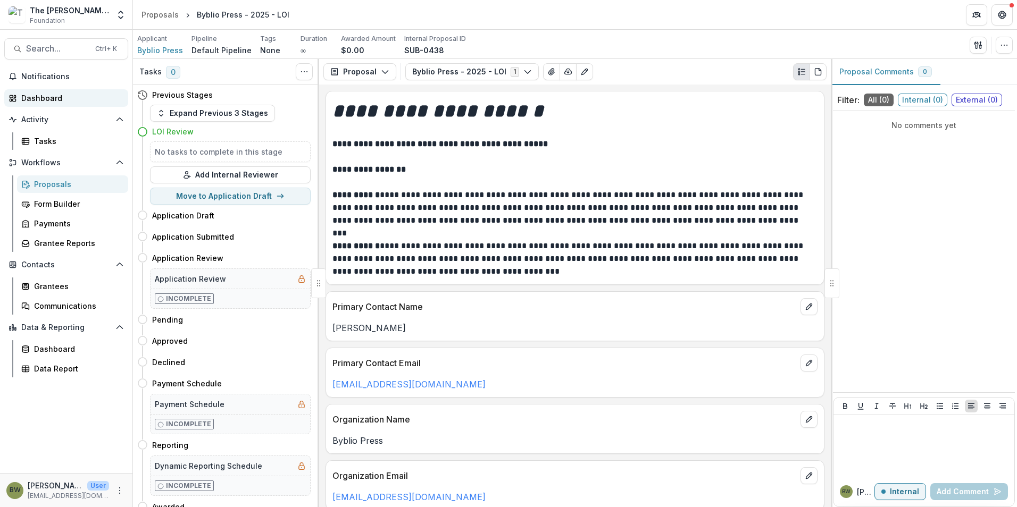
click at [48, 98] on div "Dashboard" at bounding box center [70, 98] width 98 height 11
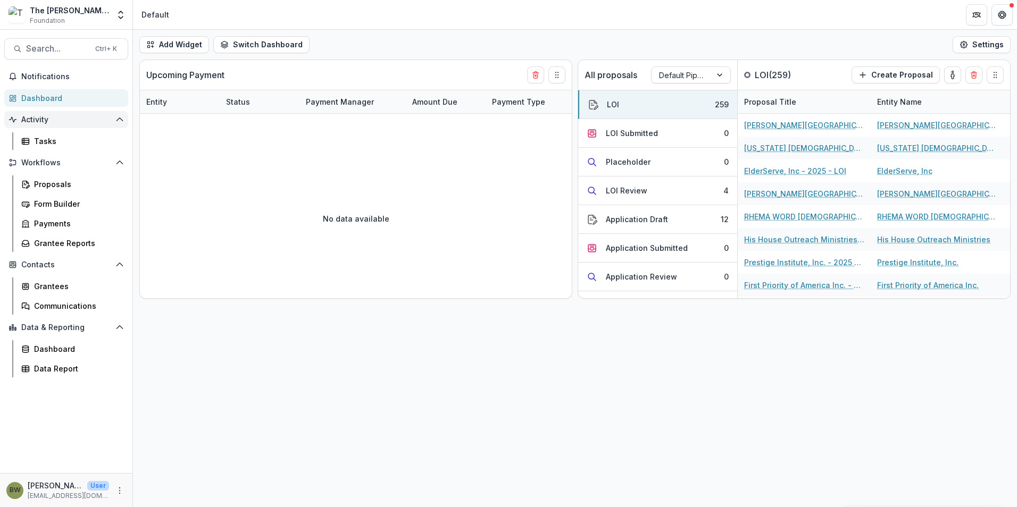
click at [38, 118] on span "Activity" at bounding box center [66, 119] width 90 height 9
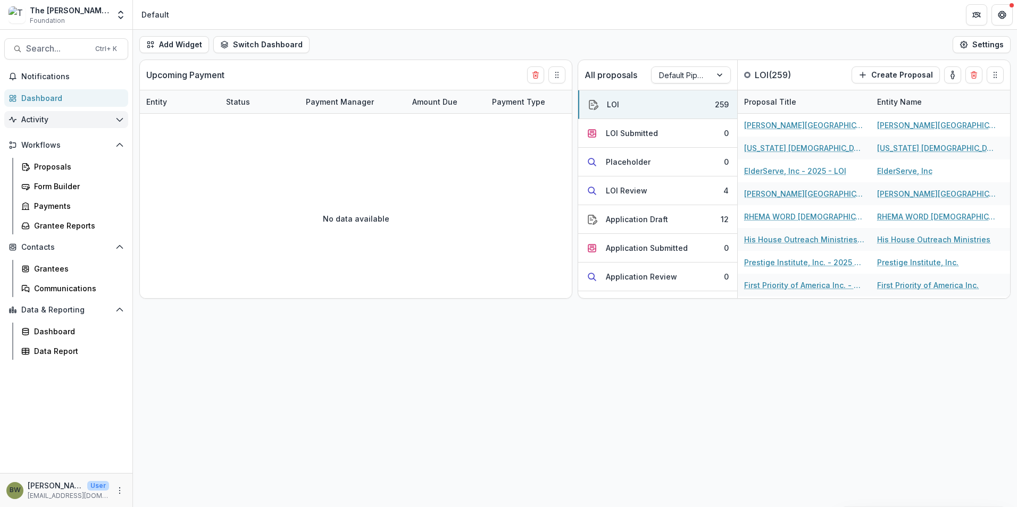
click at [40, 116] on span "Activity" at bounding box center [66, 119] width 90 height 9
